Goal: Navigation & Orientation: Find specific page/section

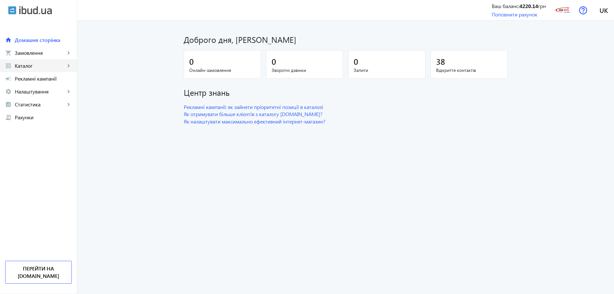
click at [37, 63] on span "Каталог" at bounding box center [40, 65] width 51 height 6
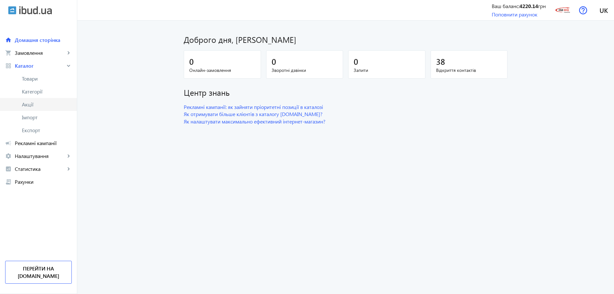
click at [35, 108] on link "Акції" at bounding box center [38, 104] width 77 height 13
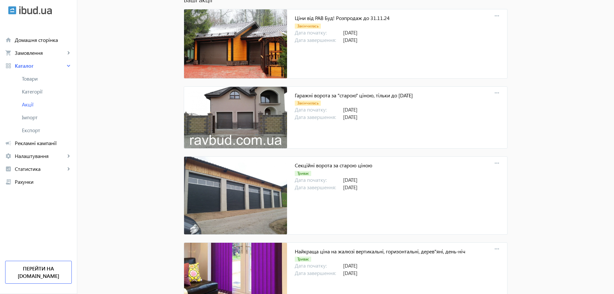
scroll to position [75, 0]
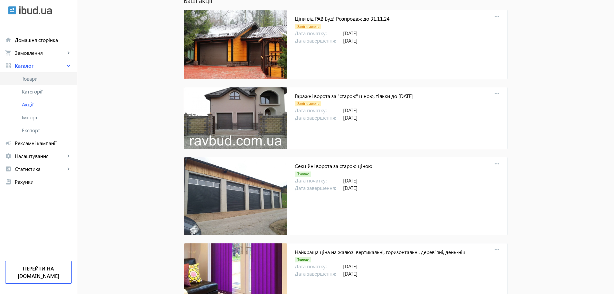
click at [42, 76] on span "Товари" at bounding box center [47, 78] width 50 height 6
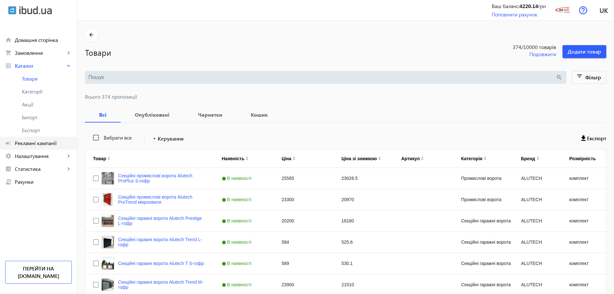
click at [40, 144] on span "Рекламні кампанії" at bounding box center [43, 143] width 57 height 6
